Goal: Transaction & Acquisition: Purchase product/service

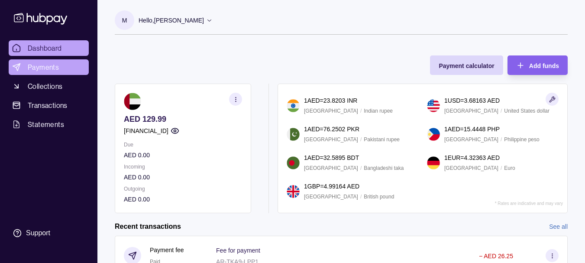
click at [38, 67] on span "Payments" at bounding box center [43, 67] width 31 height 10
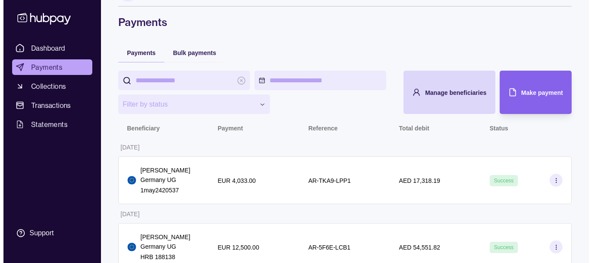
scroll to position [43, 0]
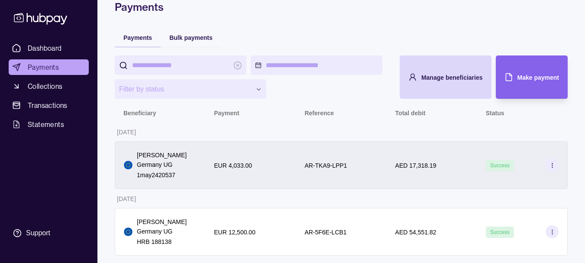
click at [552, 165] on circle at bounding box center [552, 165] width 0 height 0
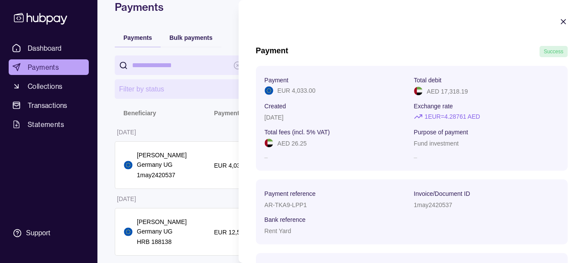
click at [560, 20] on icon "button" at bounding box center [563, 21] width 9 height 9
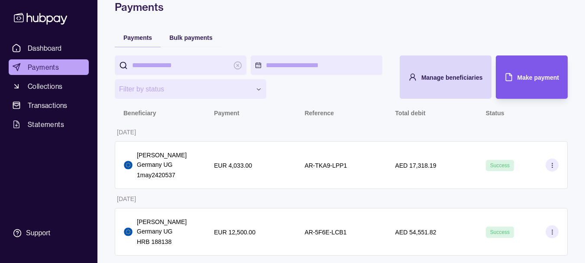
click at [520, 68] on div "Make payment" at bounding box center [525, 76] width 68 height 43
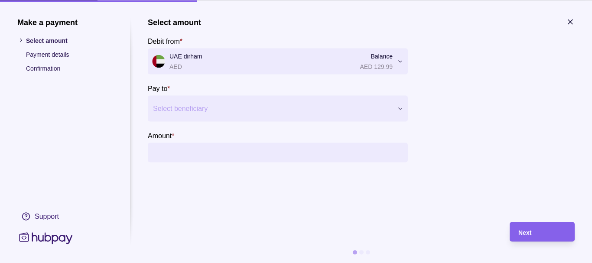
click at [377, 99] on div "Select beneficiary" at bounding box center [278, 108] width 260 height 26
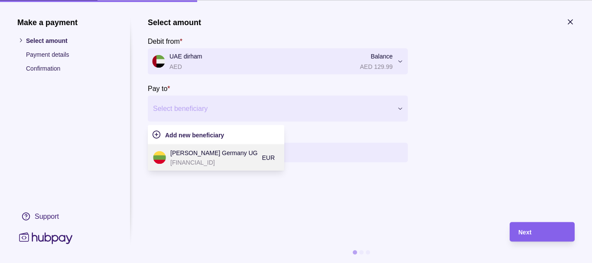
click at [210, 158] on p "[FINANCIAL_ID]" at bounding box center [213, 162] width 87 height 10
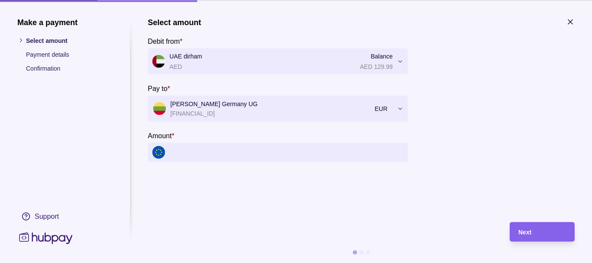
click at [211, 154] on input "Amount *" at bounding box center [286, 151] width 234 height 19
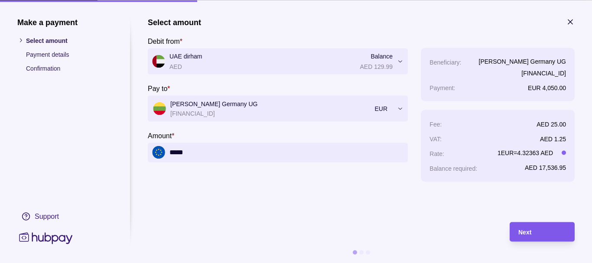
type input "*****"
click at [539, 223] on div "Next" at bounding box center [535, 231] width 61 height 19
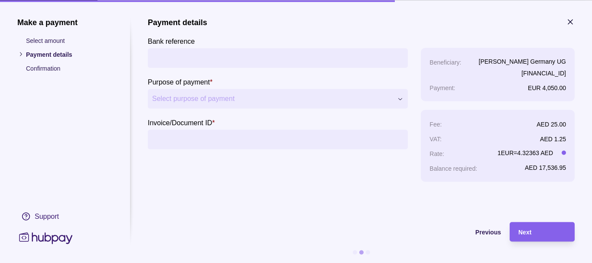
click at [188, 56] on input "Bank reference" at bounding box center [277, 57] width 251 height 19
type input "*"
type input "**********"
click at [207, 95] on span "Select purpose of payment" at bounding box center [272, 99] width 240 height 10
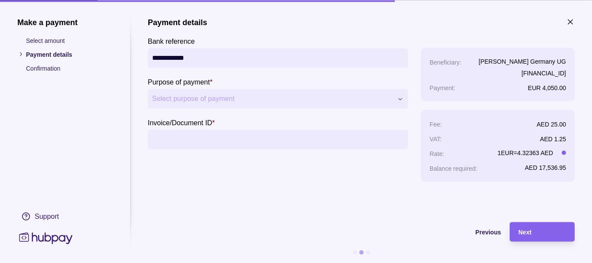
click at [201, 138] on input "Invoice/Document ID *" at bounding box center [277, 138] width 251 height 19
click at [223, 92] on button "Select purpose of payment" at bounding box center [278, 98] width 260 height 19
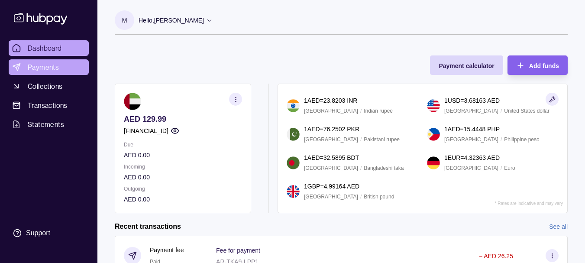
click at [48, 66] on span "Payments" at bounding box center [43, 67] width 31 height 10
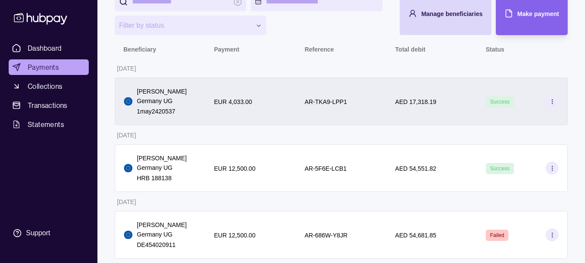
scroll to position [111, 0]
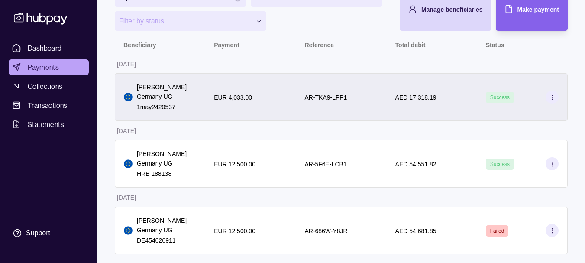
click at [554, 95] on icon at bounding box center [552, 97] width 6 height 6
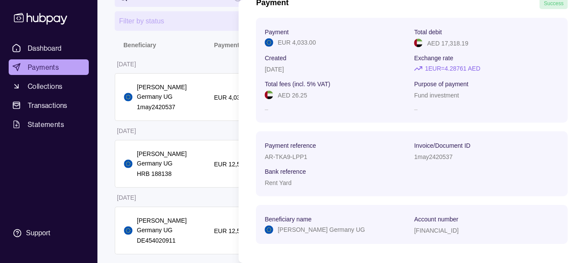
scroll to position [55, 0]
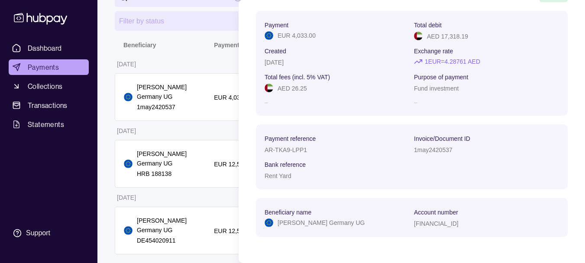
click at [291, 149] on p "AR-TKA9-LPP1" at bounding box center [286, 149] width 42 height 7
drag, startPoint x: 291, startPoint y: 149, endPoint x: 315, endPoint y: 155, distance: 24.8
click at [315, 155] on section "Payment reference AR-TKA9-LPP1 Invoice/Document ID 1may2420537 Bank reference R…" at bounding box center [412, 157] width 294 height 48
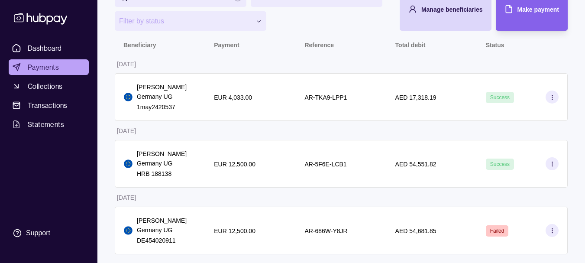
click at [210, 65] on html "**********" at bounding box center [292, 76] width 585 height 374
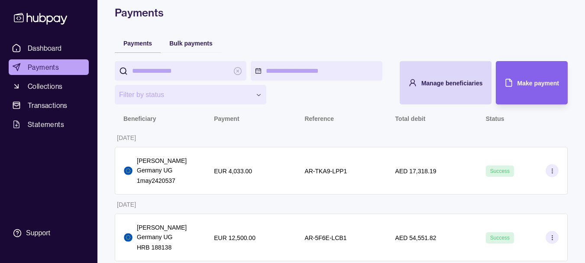
scroll to position [87, 0]
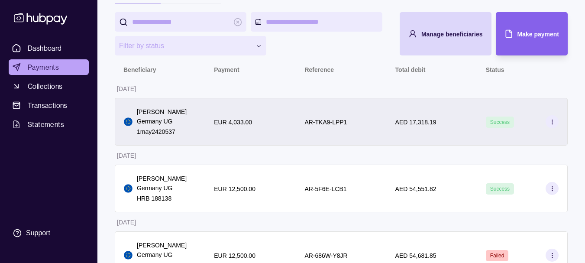
click at [554, 120] on icon at bounding box center [552, 122] width 6 height 6
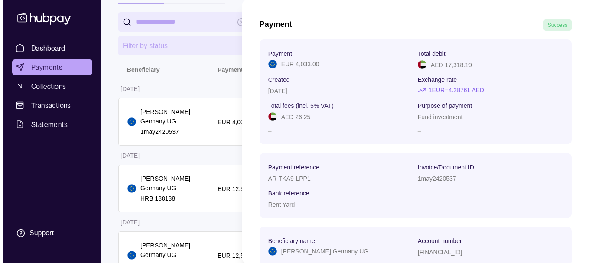
scroll to position [55, 0]
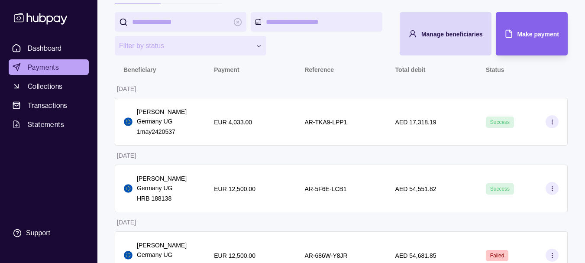
click at [220, 68] on html "**********" at bounding box center [292, 100] width 585 height 374
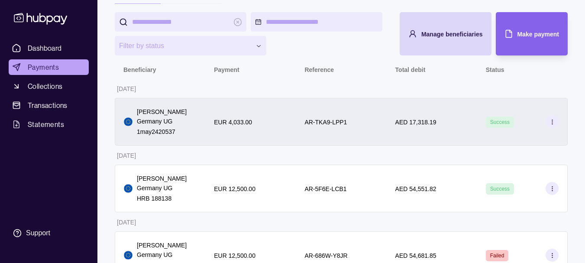
click at [550, 122] on icon at bounding box center [552, 122] width 6 height 6
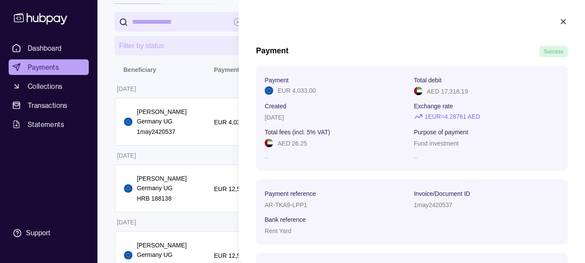
click at [199, 77] on html "**********" at bounding box center [292, 100] width 585 height 374
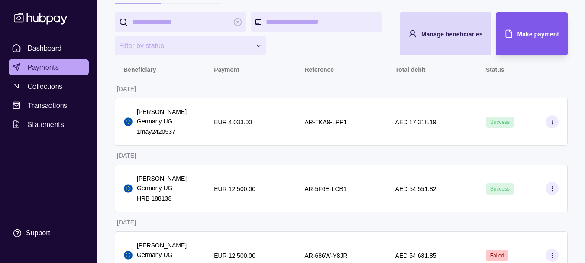
click at [533, 36] on span "Make payment" at bounding box center [538, 34] width 42 height 7
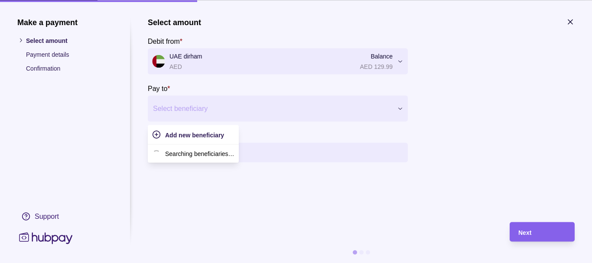
click at [357, 109] on div at bounding box center [272, 108] width 239 height 12
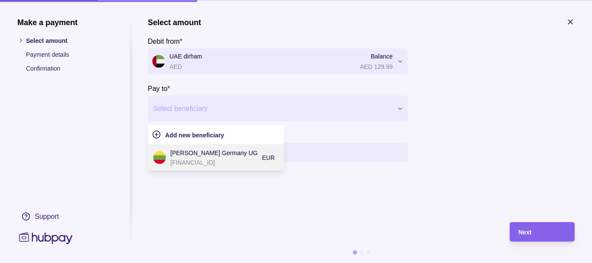
click at [222, 152] on p "[PERSON_NAME] Germany UG" at bounding box center [213, 153] width 87 height 10
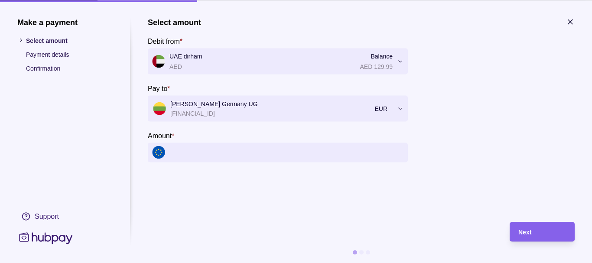
click at [264, 150] on input "Amount *" at bounding box center [286, 151] width 234 height 19
click at [259, 151] on input "Amount *" at bounding box center [286, 151] width 234 height 19
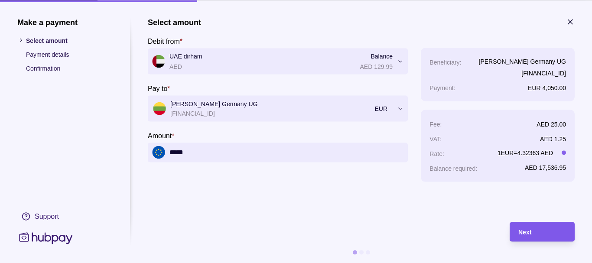
type input "*****"
click at [551, 234] on div "Next" at bounding box center [542, 231] width 48 height 10
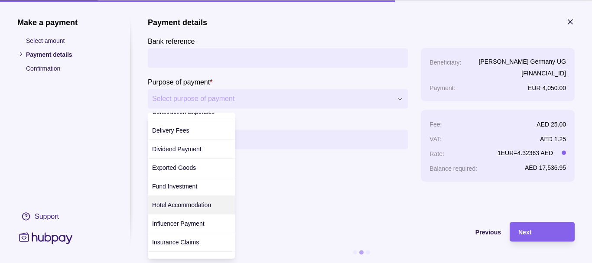
scroll to position [87, 0]
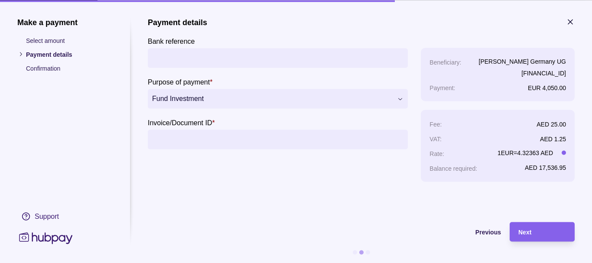
click at [242, 55] on input "Bank reference" at bounding box center [277, 57] width 251 height 19
type input "**********"
click at [191, 136] on input "Invoice/Document ID *" at bounding box center [277, 138] width 251 height 19
paste input "**********"
type input "**********"
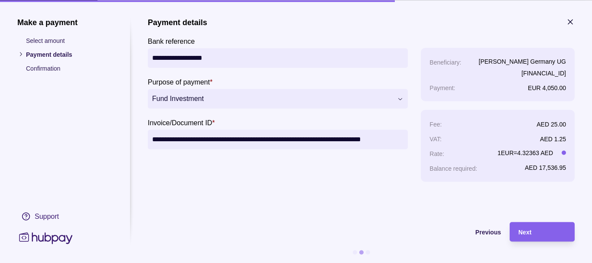
scroll to position [0, 1]
click at [229, 139] on input "**********" at bounding box center [277, 138] width 251 height 19
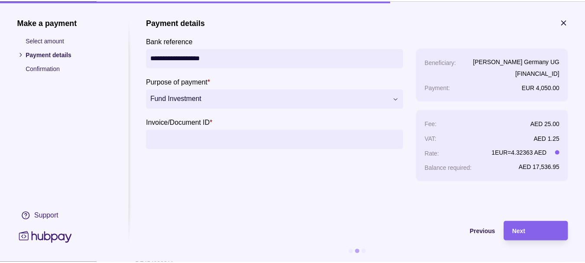
scroll to position [0, 0]
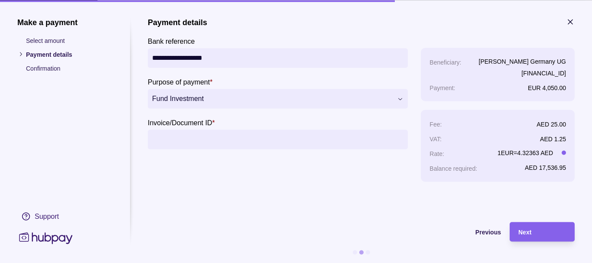
paste input "**********"
type input "**********"
click at [532, 232] on div "Next" at bounding box center [542, 231] width 48 height 10
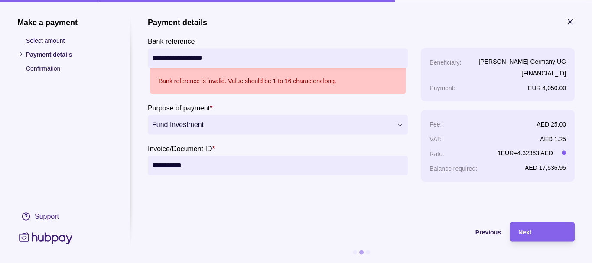
drag, startPoint x: 240, startPoint y: 59, endPoint x: 186, endPoint y: 63, distance: 54.7
click at [186, 63] on input "**********" at bounding box center [277, 57] width 251 height 19
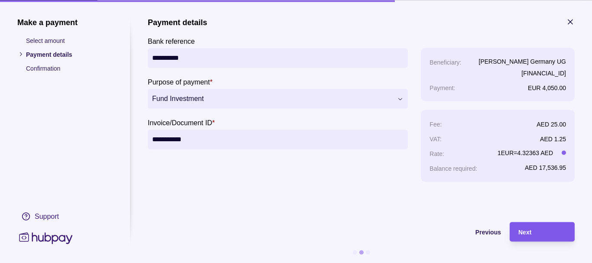
type input "*********"
click at [542, 232] on div "Next" at bounding box center [542, 231] width 48 height 10
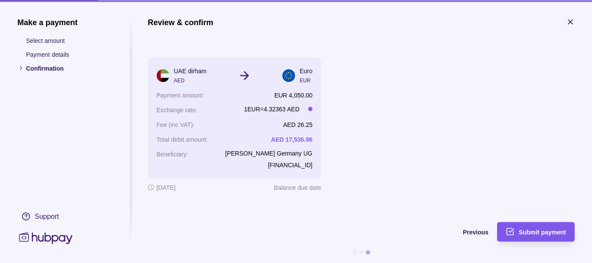
click at [546, 234] on span "Submit payment" at bounding box center [541, 232] width 47 height 7
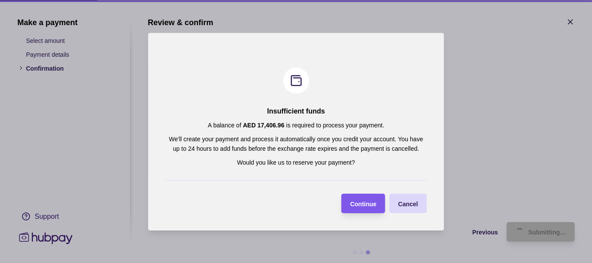
click at [366, 200] on span "Continue" at bounding box center [363, 203] width 26 height 7
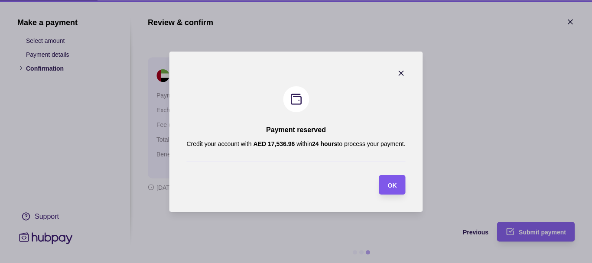
click at [382, 184] on div "button" at bounding box center [378, 184] width 7 height 7
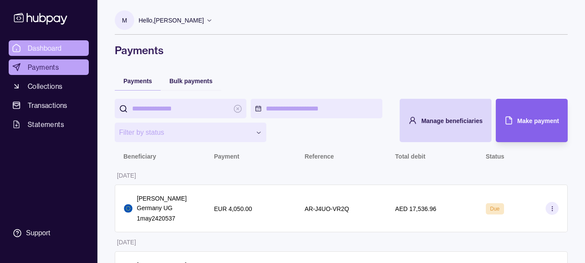
click at [47, 49] on span "Dashboard" at bounding box center [45, 48] width 34 height 10
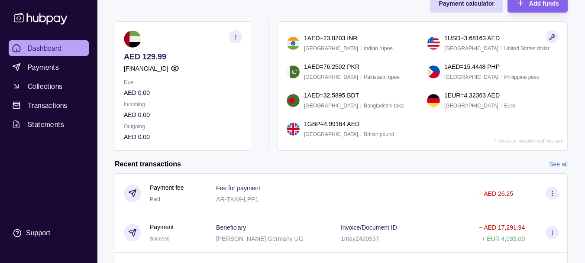
scroll to position [173, 0]
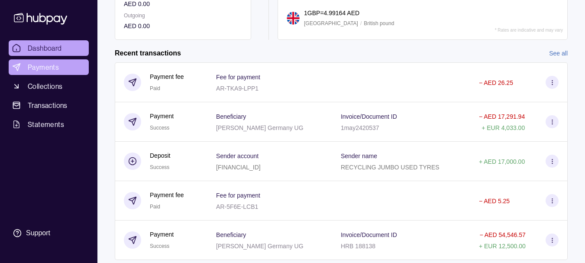
click at [49, 67] on span "Payments" at bounding box center [43, 67] width 31 height 10
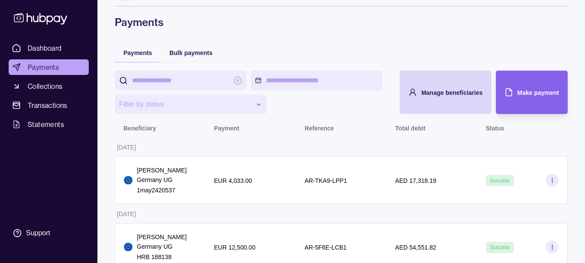
scroll to position [43, 0]
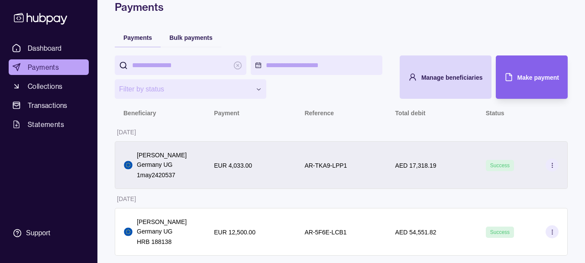
click at [552, 168] on section at bounding box center [552, 164] width 13 height 13
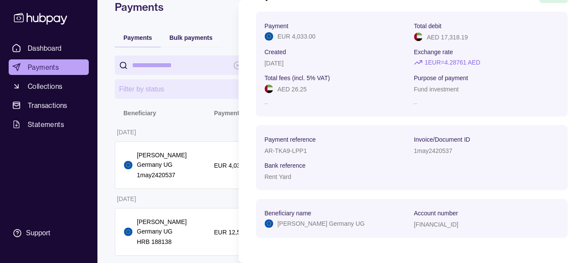
scroll to position [55, 0]
click at [296, 149] on p "AR-TKA9-LPP1" at bounding box center [286, 149] width 42 height 7
click at [430, 148] on p "1may2420537" at bounding box center [433, 149] width 39 height 7
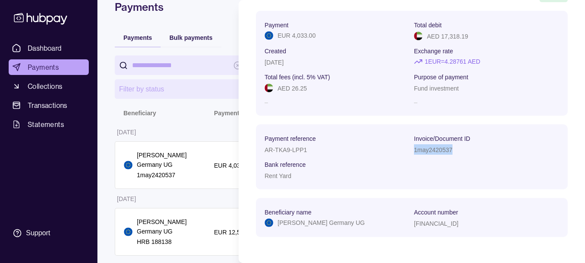
click at [414, 149] on p "1may2420537" at bounding box center [433, 149] width 39 height 7
click at [283, 148] on p "AR-TKA9-LPP1" at bounding box center [286, 149] width 42 height 7
click at [283, 152] on p "AR-TKA9-LPP1" at bounding box center [286, 149] width 42 height 7
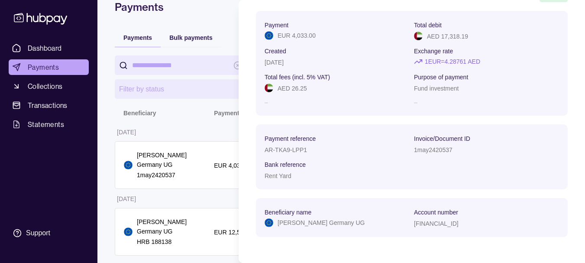
click at [436, 149] on p "1may2420537" at bounding box center [433, 149] width 39 height 7
copy p "1may2420537"
click at [292, 148] on p "AR-TKA9-LPP1" at bounding box center [286, 149] width 42 height 7
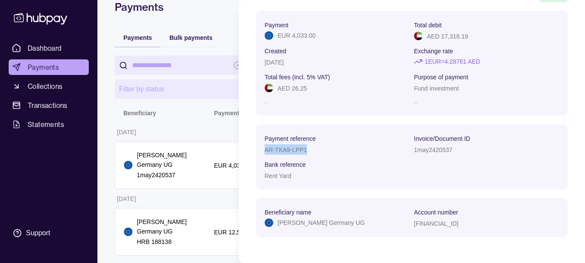
click at [292, 148] on p "AR-TKA9-LPP1" at bounding box center [286, 149] width 42 height 7
drag, startPoint x: 292, startPoint y: 148, endPoint x: 296, endPoint y: 168, distance: 20.2
click at [295, 167] on p "Bank reference" at bounding box center [285, 164] width 41 height 7
click at [425, 150] on p "1may2420537" at bounding box center [433, 149] width 39 height 7
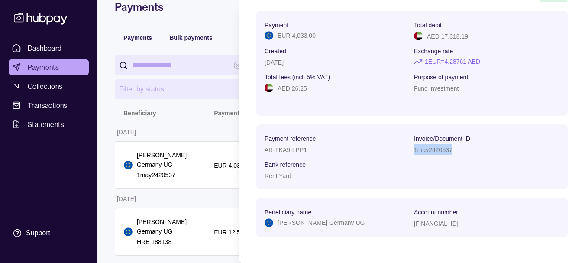
click at [425, 150] on p "1may2420537" at bounding box center [433, 149] width 39 height 7
copy p "1may2420537"
click at [304, 143] on span "Payment reference" at bounding box center [290, 138] width 51 height 10
click at [300, 148] on p "AR-TKA9-LPP1" at bounding box center [286, 149] width 42 height 7
click at [275, 175] on p "Rent Yard" at bounding box center [278, 175] width 27 height 7
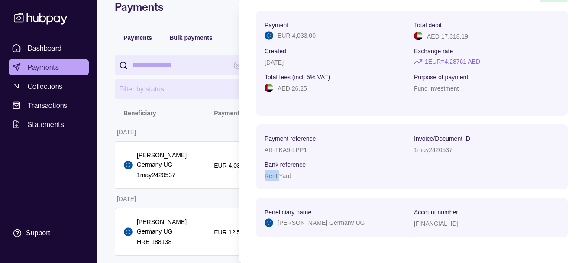
click at [275, 175] on p "Rent Yard" at bounding box center [278, 175] width 27 height 7
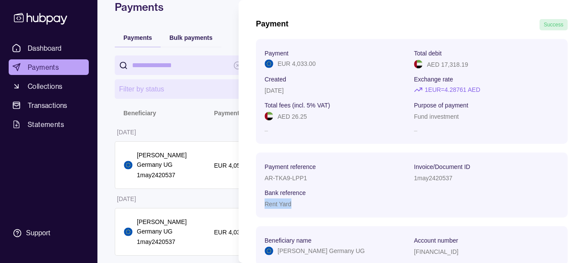
scroll to position [12, 0]
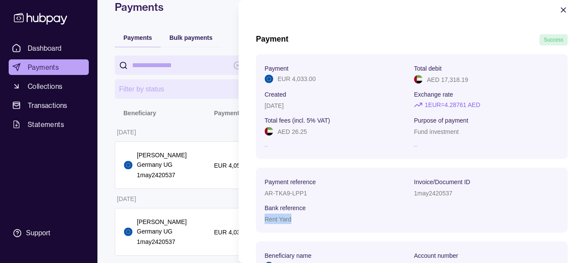
click at [559, 7] on icon "button" at bounding box center [563, 10] width 9 height 9
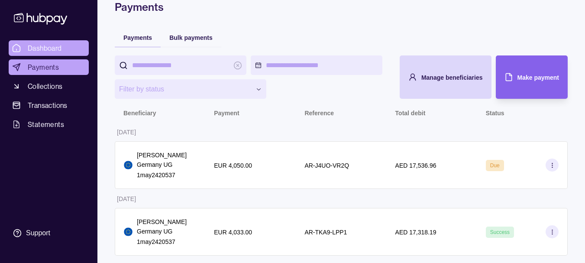
click at [50, 44] on span "Dashboard" at bounding box center [45, 48] width 34 height 10
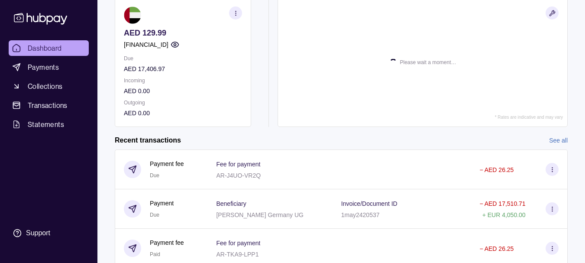
scroll to position [87, 0]
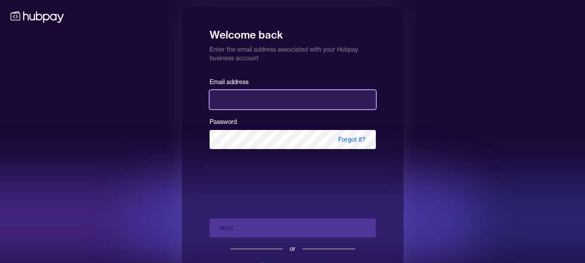
click at [292, 97] on input "email" at bounding box center [293, 99] width 166 height 19
click at [324, 98] on input "email" at bounding box center [293, 99] width 166 height 19
type input "**********"
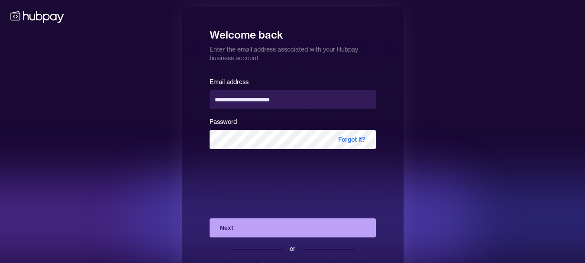
click at [284, 229] on button "Next" at bounding box center [293, 227] width 166 height 19
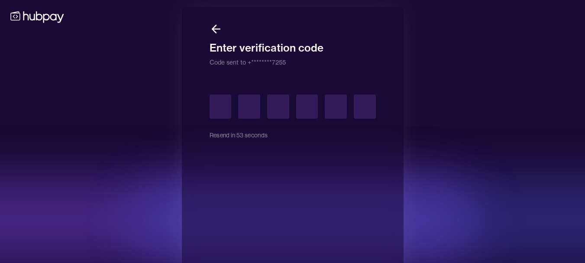
type input "*"
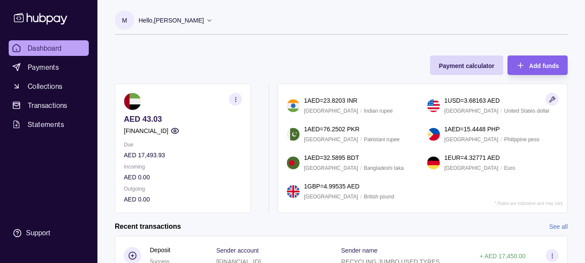
click at [57, 12] on icon at bounding box center [40, 18] width 57 height 16
click at [55, 19] on icon at bounding box center [40, 18] width 57 height 16
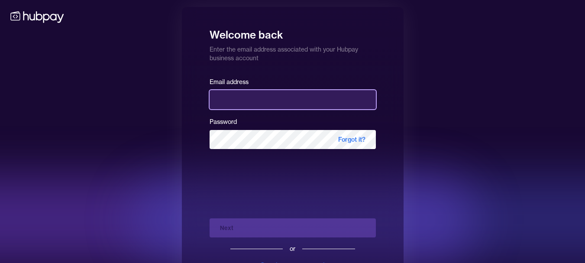
click at [242, 107] on input "email" at bounding box center [293, 99] width 166 height 19
type input "**********"
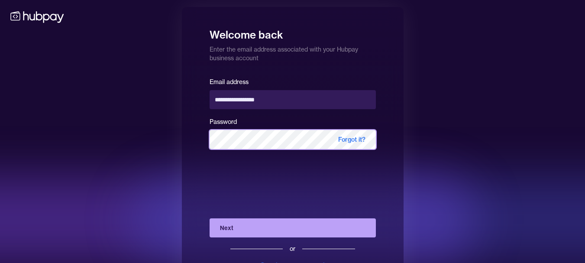
click at [210, 218] on button "Next" at bounding box center [293, 227] width 166 height 19
